Goal: Task Accomplishment & Management: Manage account settings

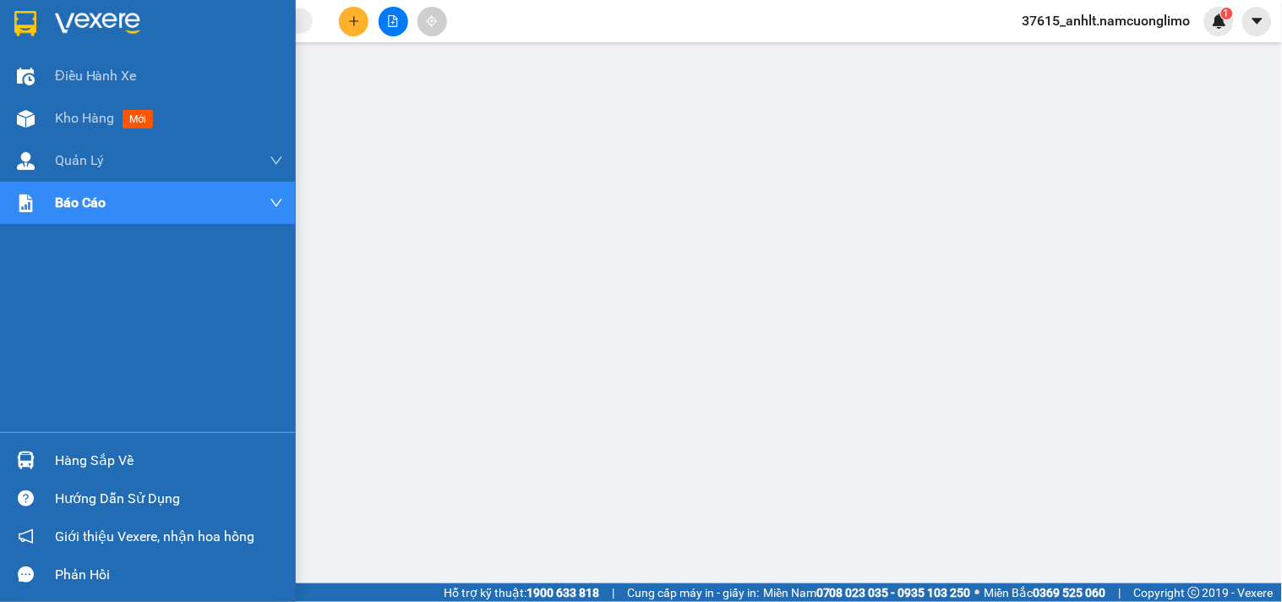
click at [24, 23] on img at bounding box center [25, 23] width 22 height 25
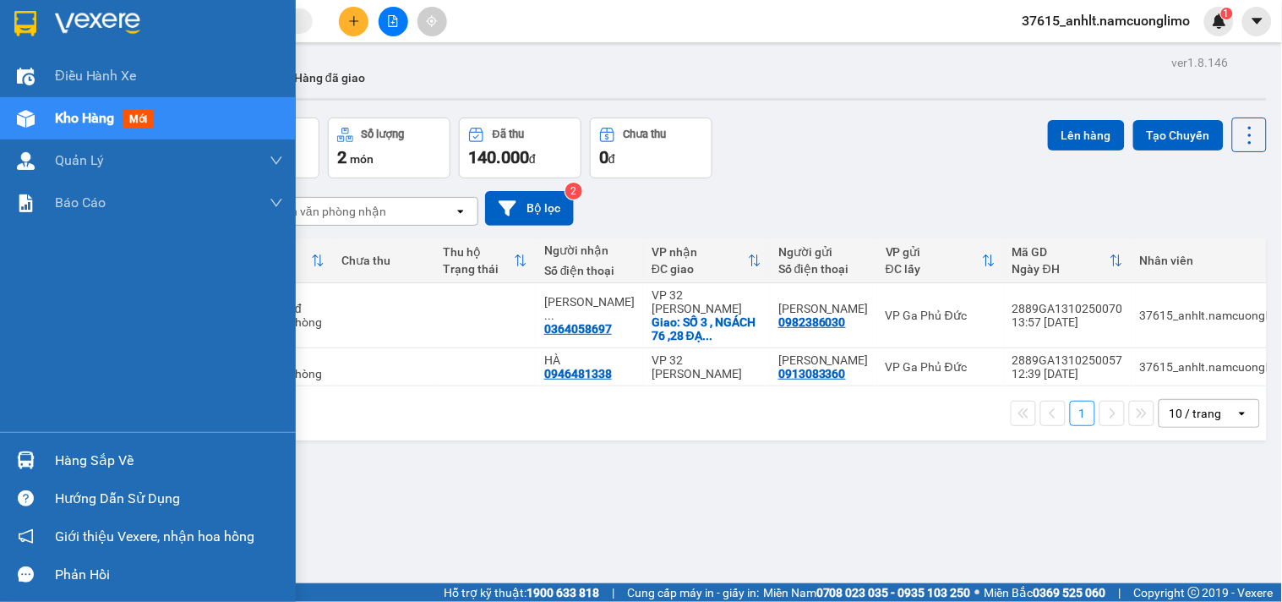
click at [19, 14] on img at bounding box center [25, 23] width 22 height 25
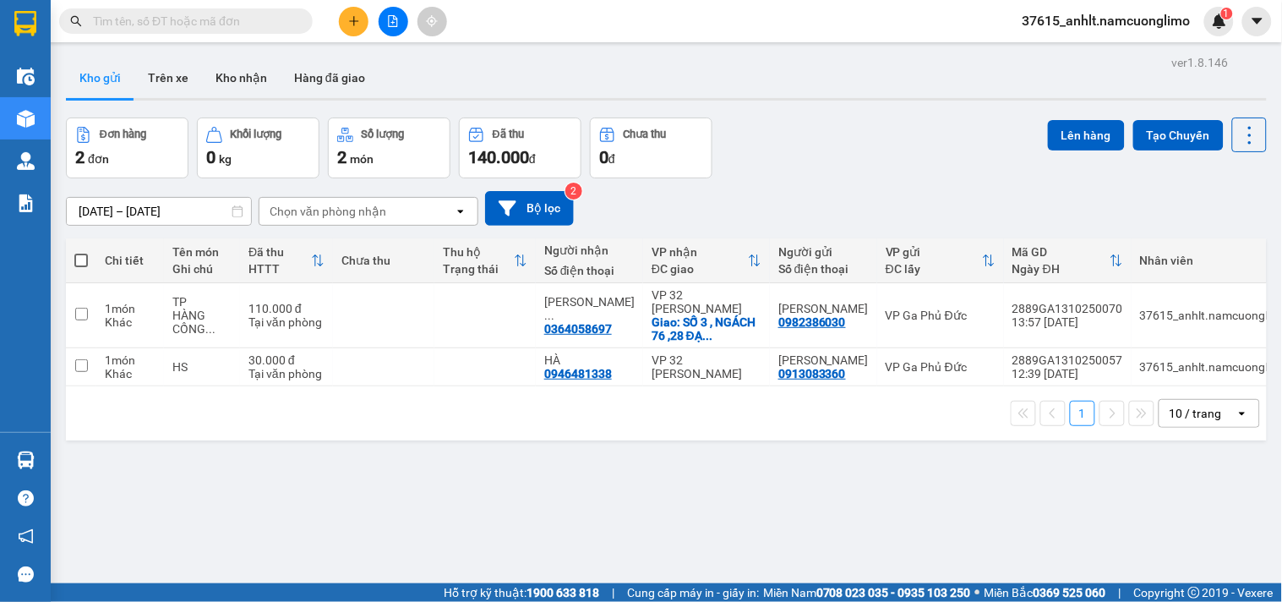
click at [872, 153] on div "Đơn hàng 2 đơn Khối lượng 0 kg Số lượng 2 món Đã thu 140.000 đ Chưa thu 0 đ Lên…" at bounding box center [666, 147] width 1201 height 61
click at [852, 150] on div "Đơn hàng 2 đơn Khối lượng 0 kg Số lượng 2 món Đã thu 140.000 đ Chưa thu 0 đ Lên…" at bounding box center [666, 147] width 1201 height 61
click at [226, 76] on button "Kho nhận" at bounding box center [241, 77] width 79 height 41
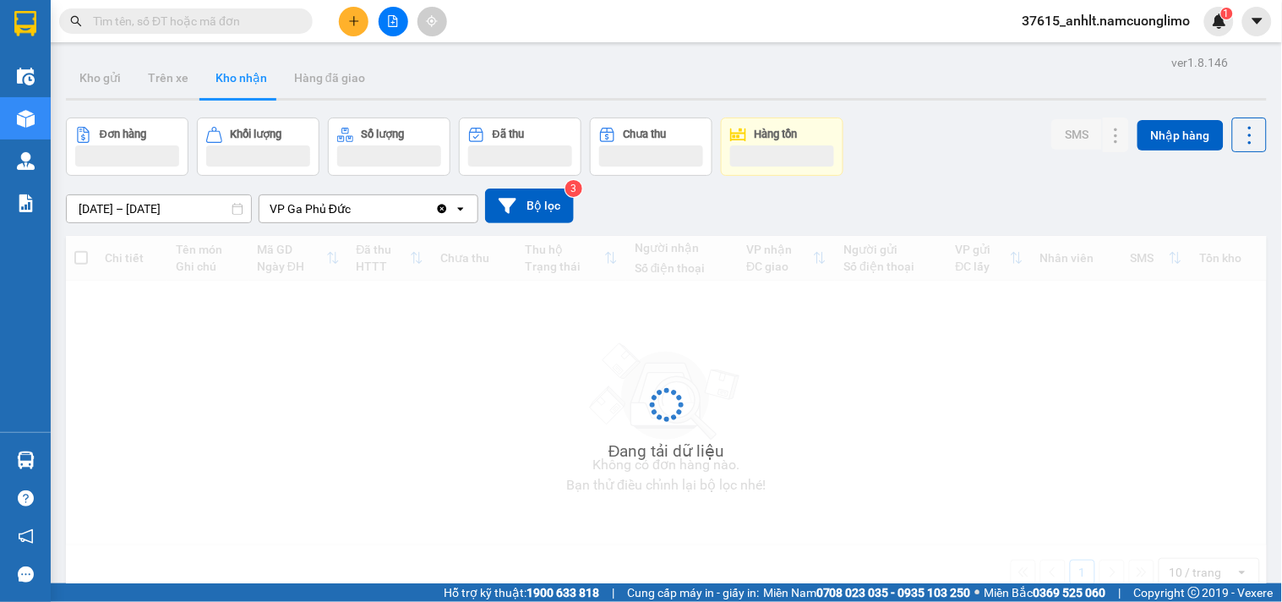
click at [226, 76] on button "Kho nhận" at bounding box center [241, 77] width 79 height 41
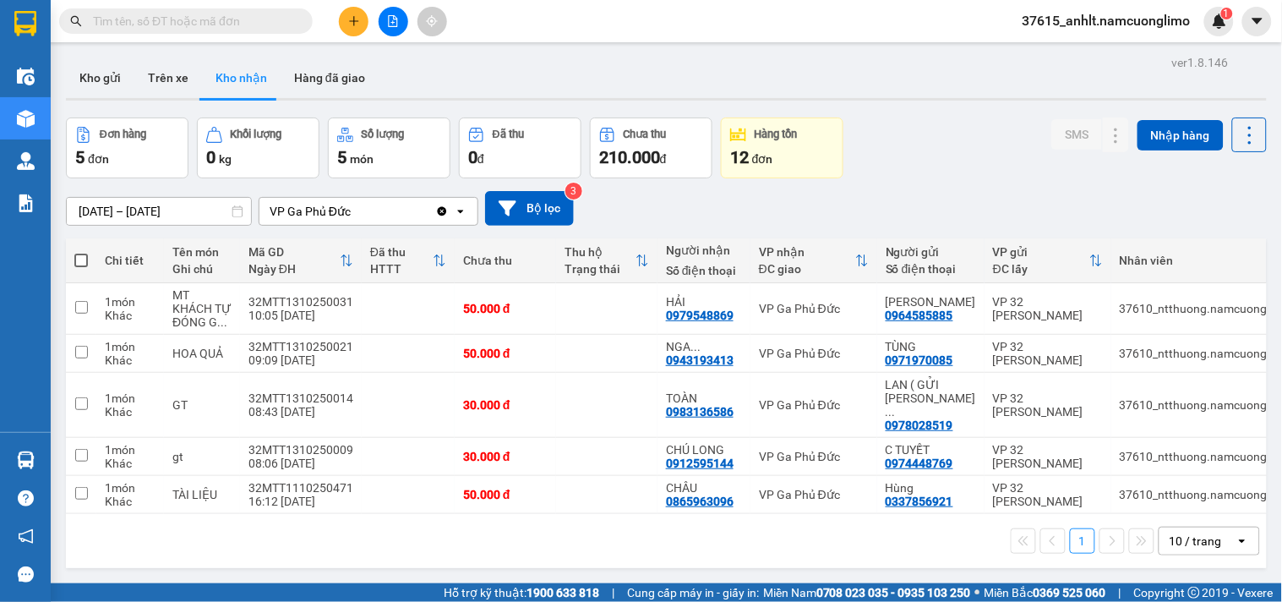
click at [933, 170] on div "Đơn hàng 5 đơn Khối lượng 0 kg Số lượng 5 món Đã thu 0 đ Chưa thu 210.000 đ Hàn…" at bounding box center [666, 147] width 1201 height 61
click at [77, 449] on input "checkbox" at bounding box center [81, 455] width 13 height 13
checkbox input "true"
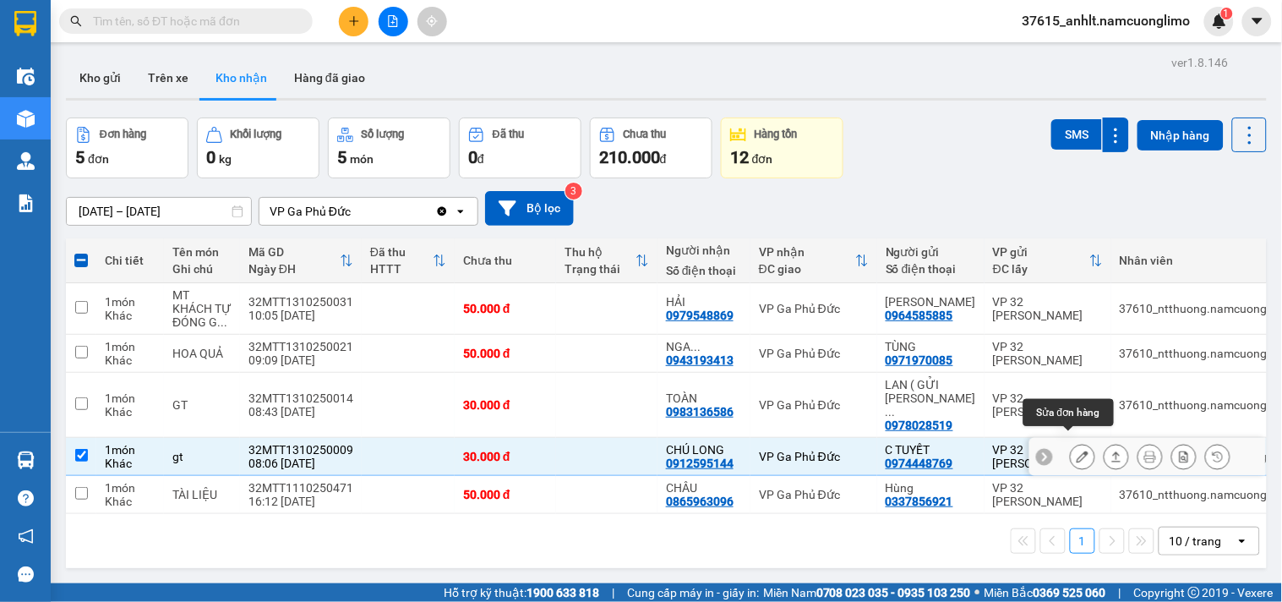
click at [1077, 450] on icon at bounding box center [1083, 456] width 12 height 12
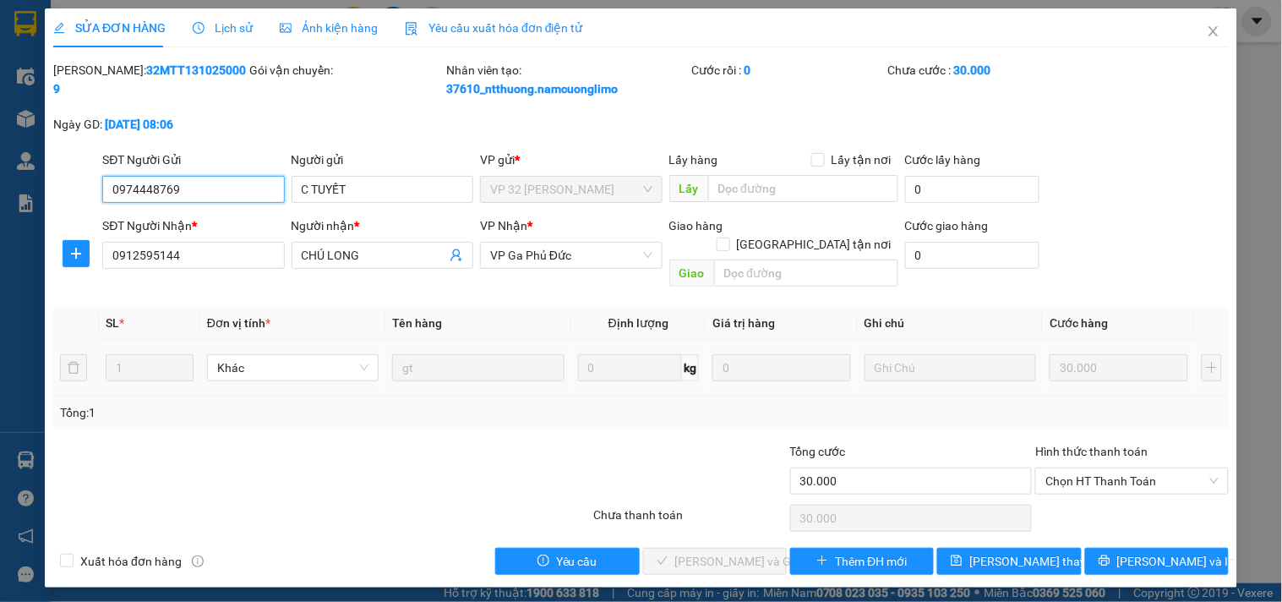
type input "0974448769"
type input "C TUYẾT"
type input "0912595144"
type input "CHÚ LONG"
type input "30.000"
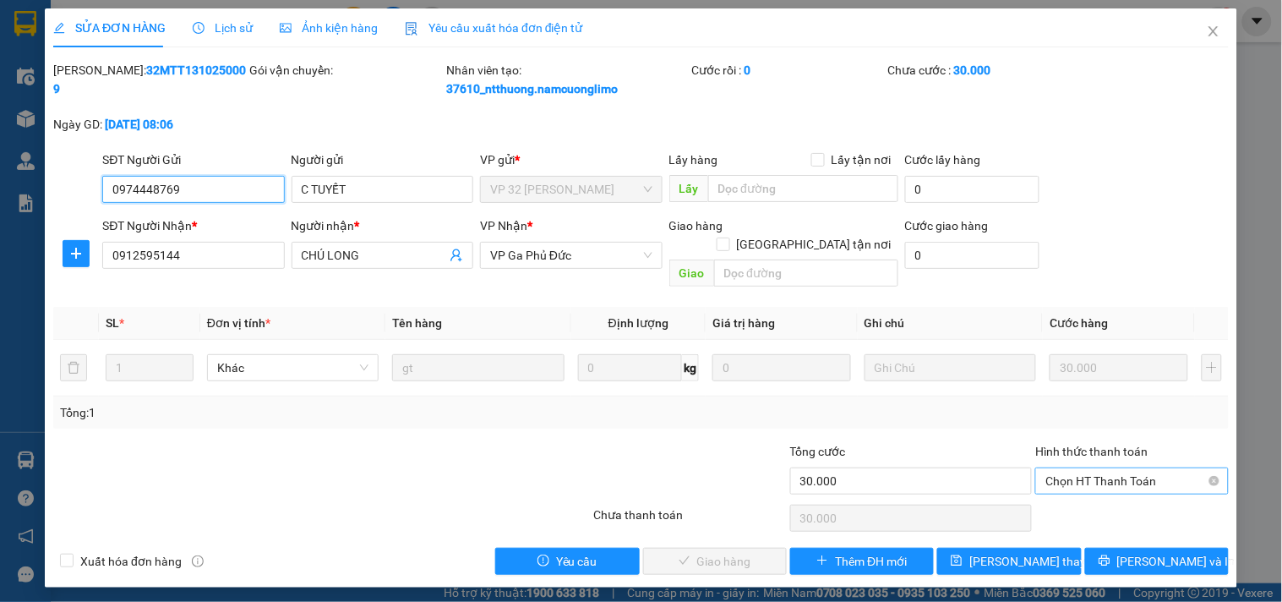
click at [1080, 468] on span "Chọn HT Thanh Toán" at bounding box center [1131, 480] width 172 height 25
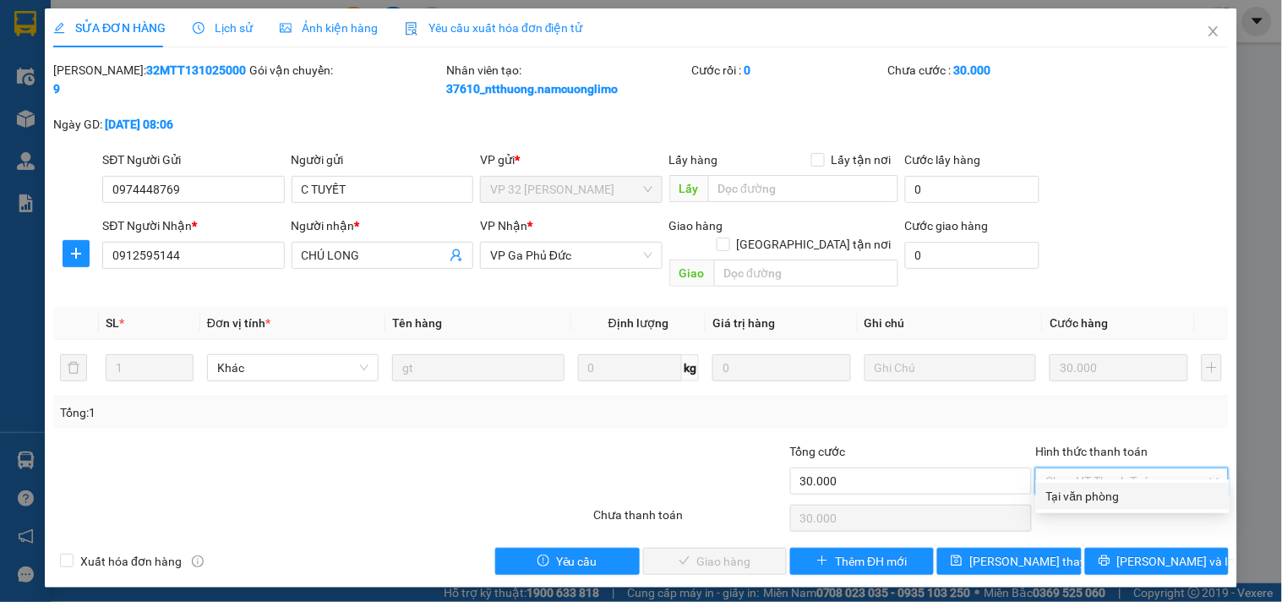
click at [1084, 503] on div "Tại văn phòng" at bounding box center [1132, 496] width 173 height 19
type input "0"
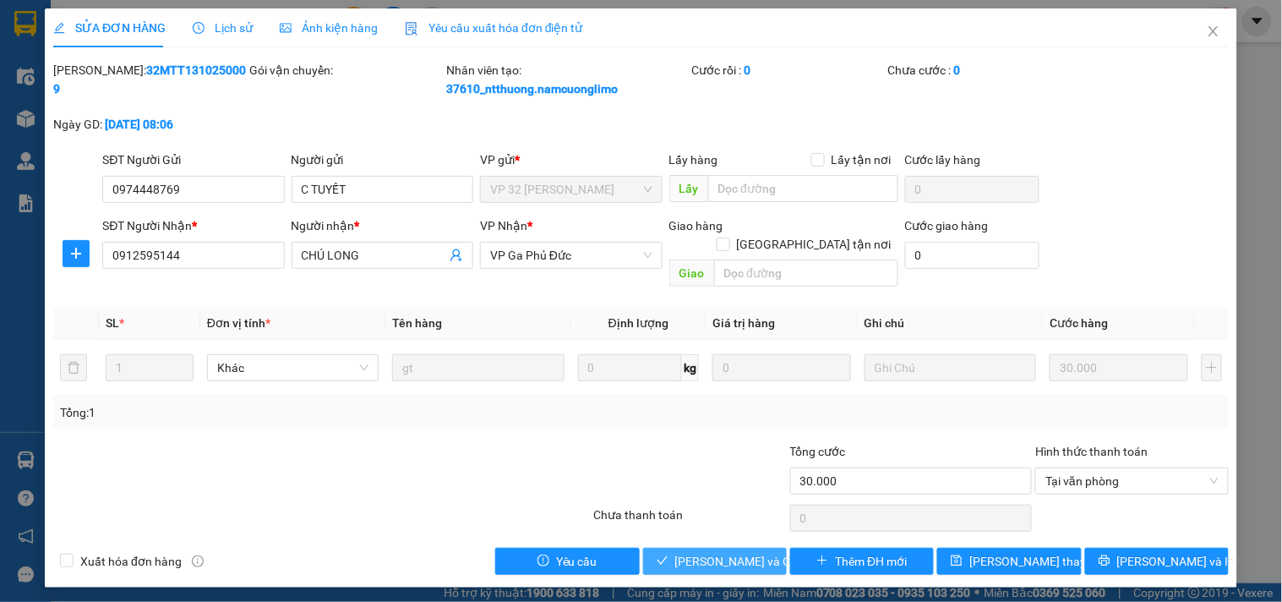
click at [772, 548] on button "[PERSON_NAME] và Giao hàng" at bounding box center [715, 561] width 144 height 27
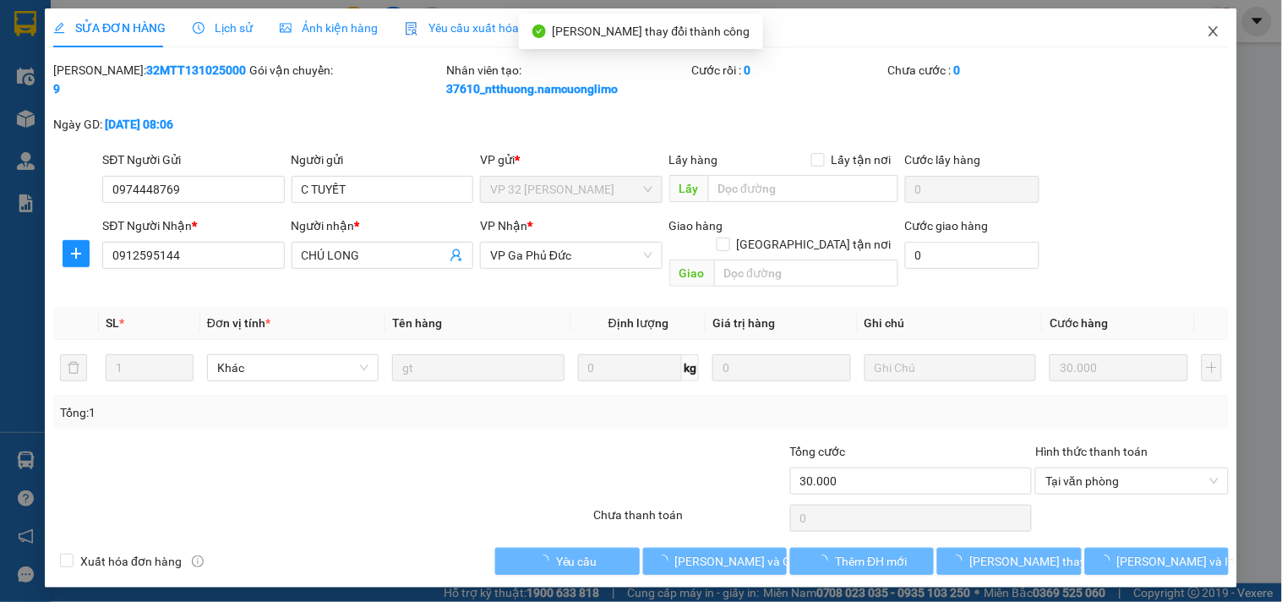
click at [1214, 35] on icon "close" at bounding box center [1214, 32] width 14 height 14
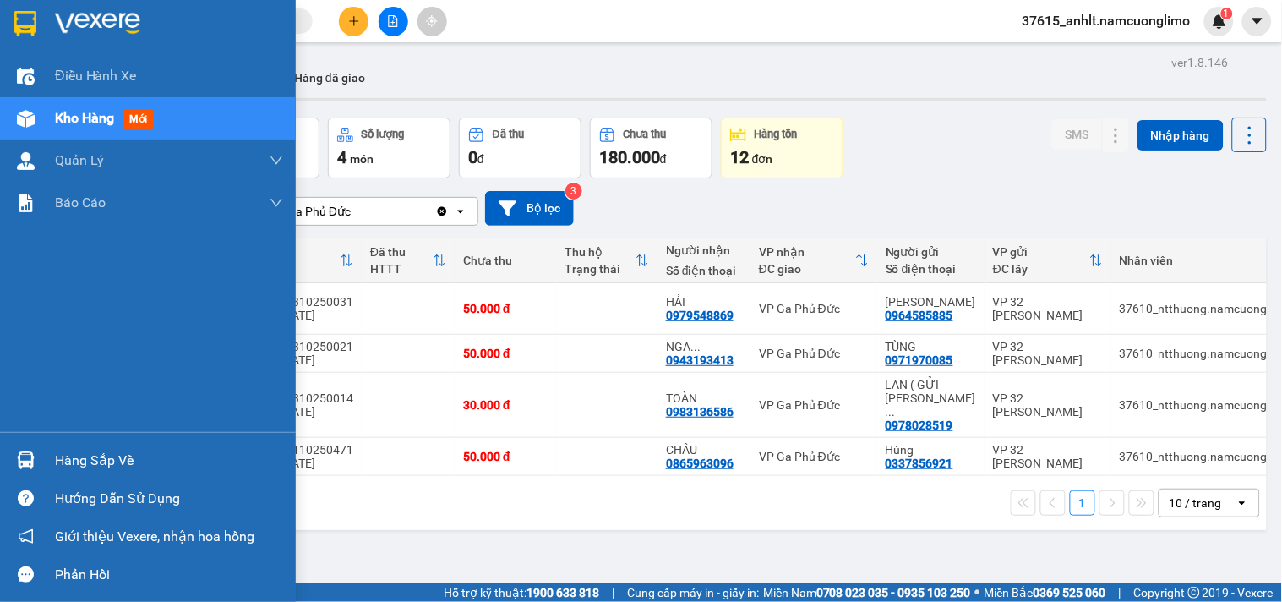
click at [112, 460] on div "Hàng sắp về" at bounding box center [169, 460] width 228 height 25
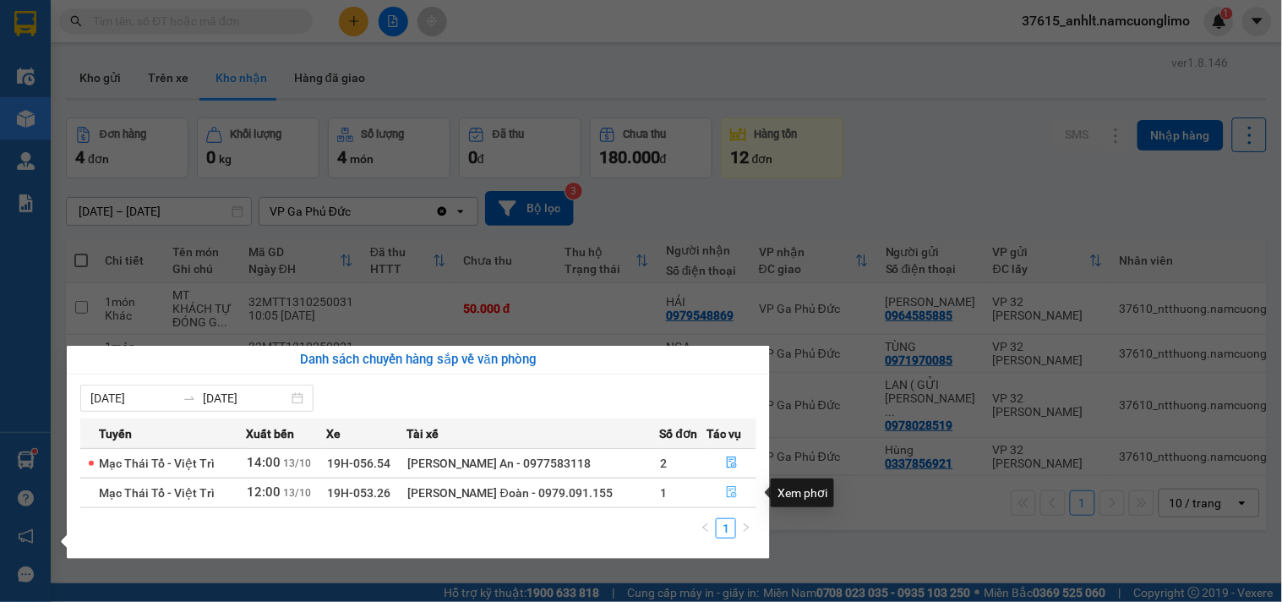
click at [733, 491] on icon "file-done" at bounding box center [732, 492] width 12 height 12
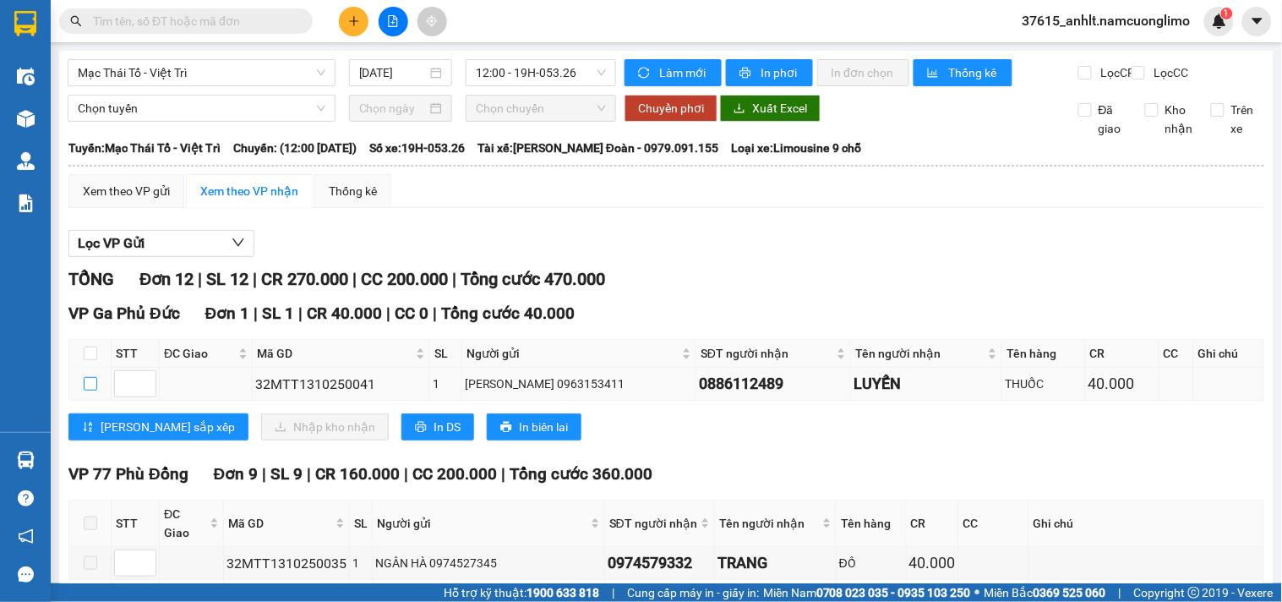
click at [87, 390] on input "checkbox" at bounding box center [91, 384] width 14 height 14
checkbox input "true"
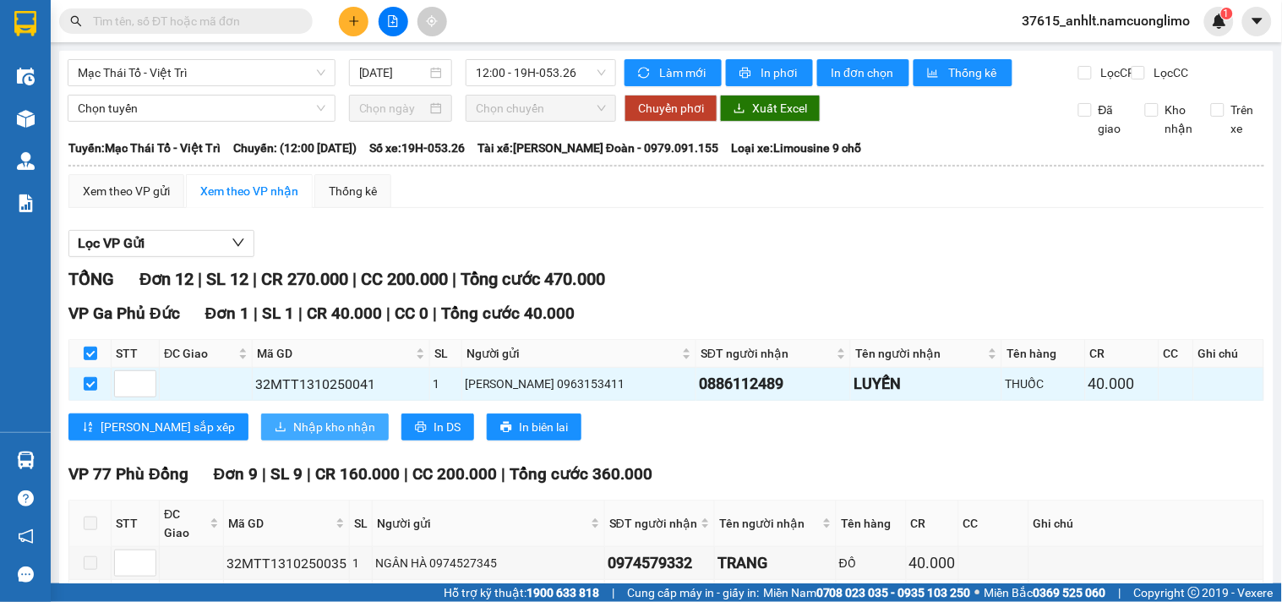
click at [293, 436] on span "Nhập kho nhận" at bounding box center [334, 426] width 82 height 19
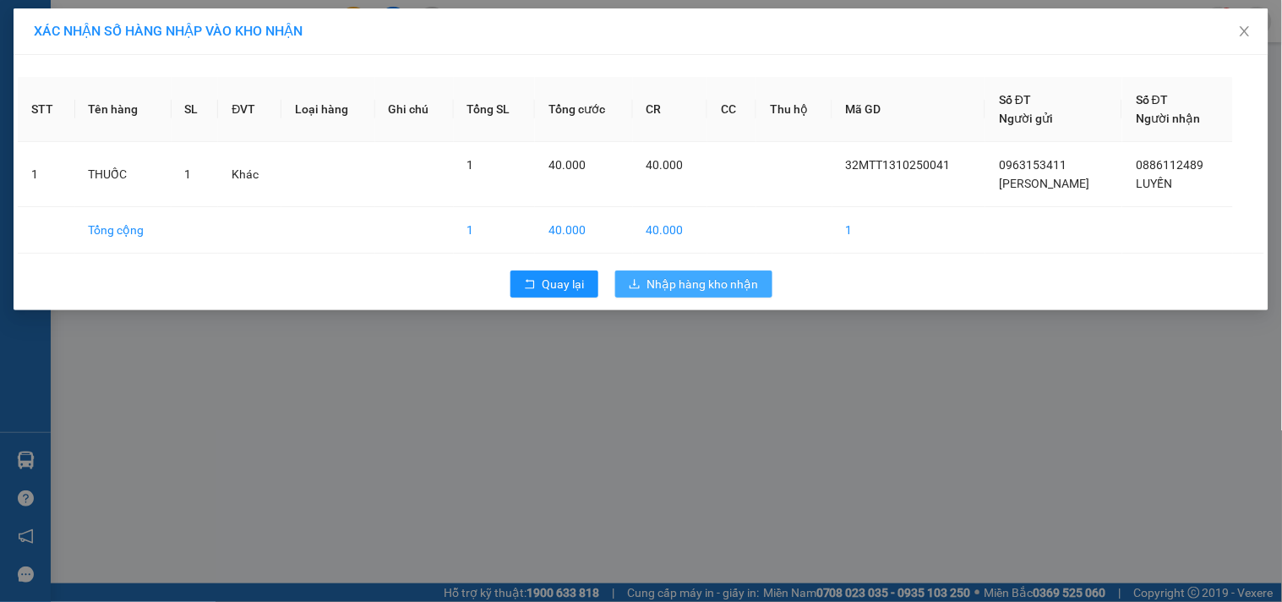
click at [725, 290] on span "Nhập hàng kho nhận" at bounding box center [703, 284] width 112 height 19
